Goal: Information Seeking & Learning: Check status

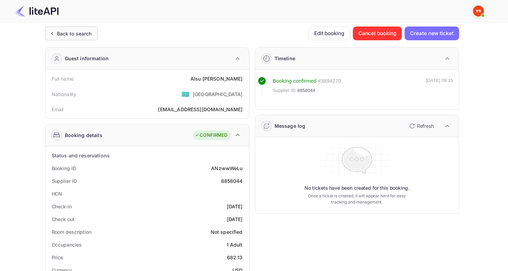
click at [78, 38] on div "Back to search" at bounding box center [71, 34] width 52 height 14
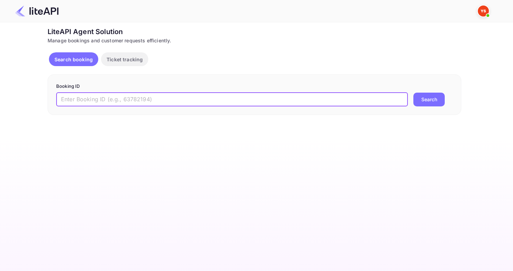
click at [258, 94] on input "text" at bounding box center [232, 100] width 352 height 14
paste input "8811588"
type input "8811588"
click at [414, 93] on button "Search" at bounding box center [429, 100] width 31 height 14
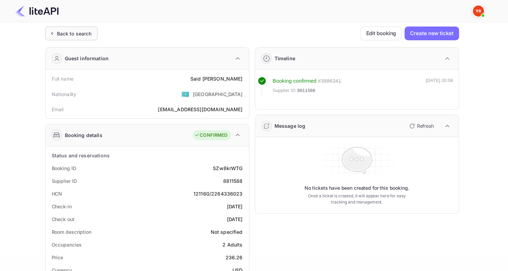
click at [71, 28] on div "Back to search" at bounding box center [71, 34] width 52 height 14
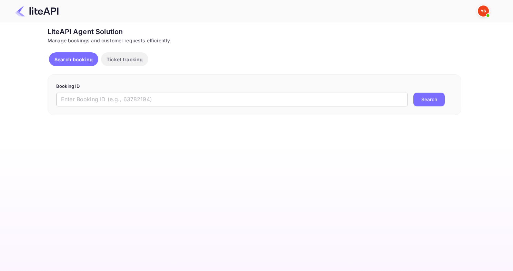
drag, startPoint x: 183, startPoint y: 103, endPoint x: 182, endPoint y: 97, distance: 7.0
click at [183, 103] on input "text" at bounding box center [232, 100] width 352 height 14
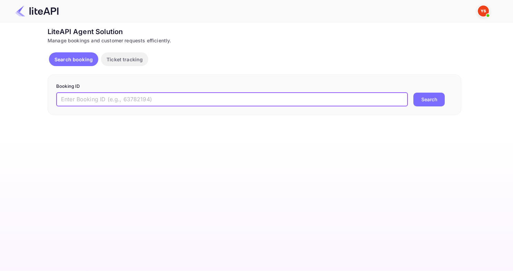
paste input "8956181"
type input "8956181"
click at [414, 93] on button "Search" at bounding box center [429, 100] width 31 height 14
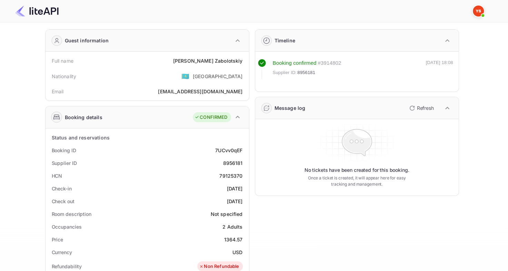
scroll to position [34, 0]
